Goal: Task Accomplishment & Management: Use online tool/utility

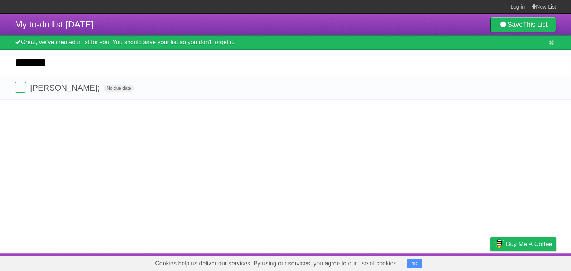
type input "******"
click input "*********" at bounding box center [0, 0] width 0 height 0
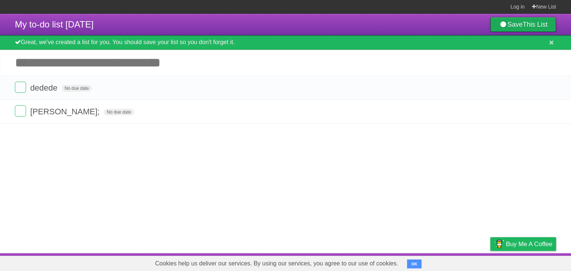
click at [505, 23] on link "Save This List" at bounding box center [523, 24] width 66 height 15
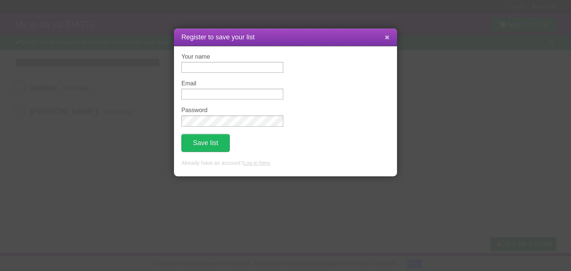
click at [389, 37] on icon at bounding box center [386, 37] width 5 height 6
